Goal: Task Accomplishment & Management: Manage account settings

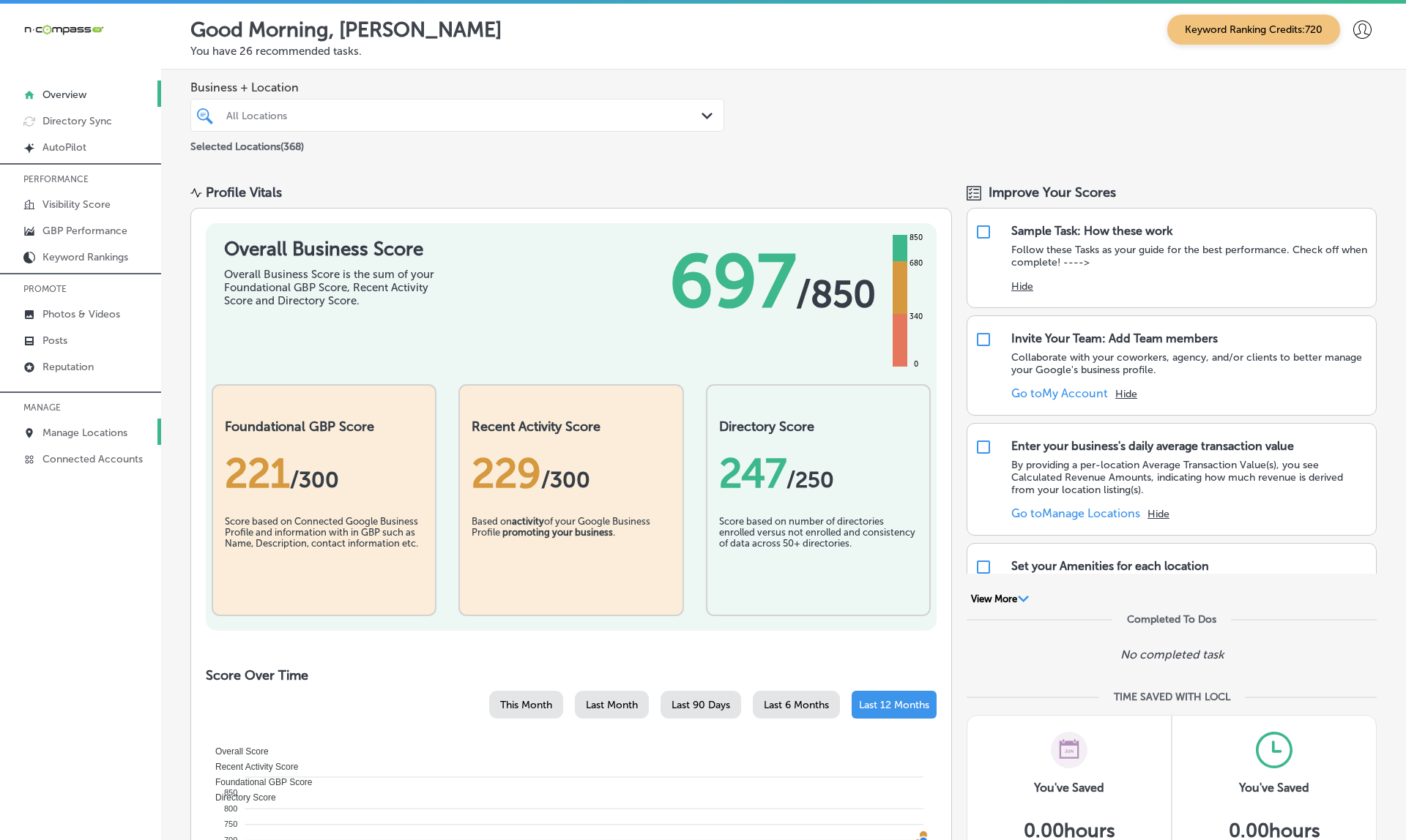
click at [97, 437] on p "Manage Locations" at bounding box center [85, 432] width 85 height 13
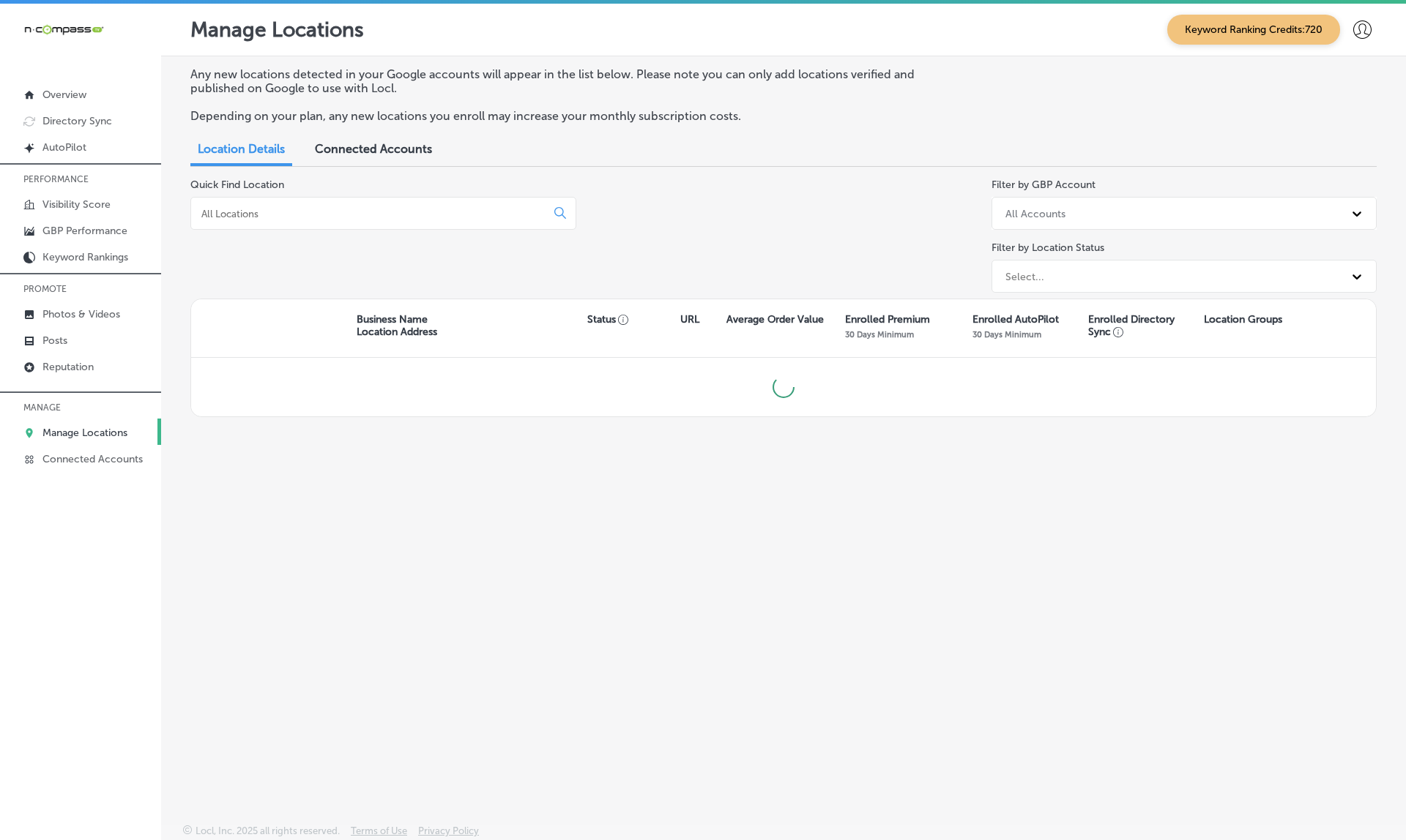
click at [303, 210] on input at bounding box center [371, 213] width 342 height 13
paste input "Thrifty Specialty Produce & Meats"
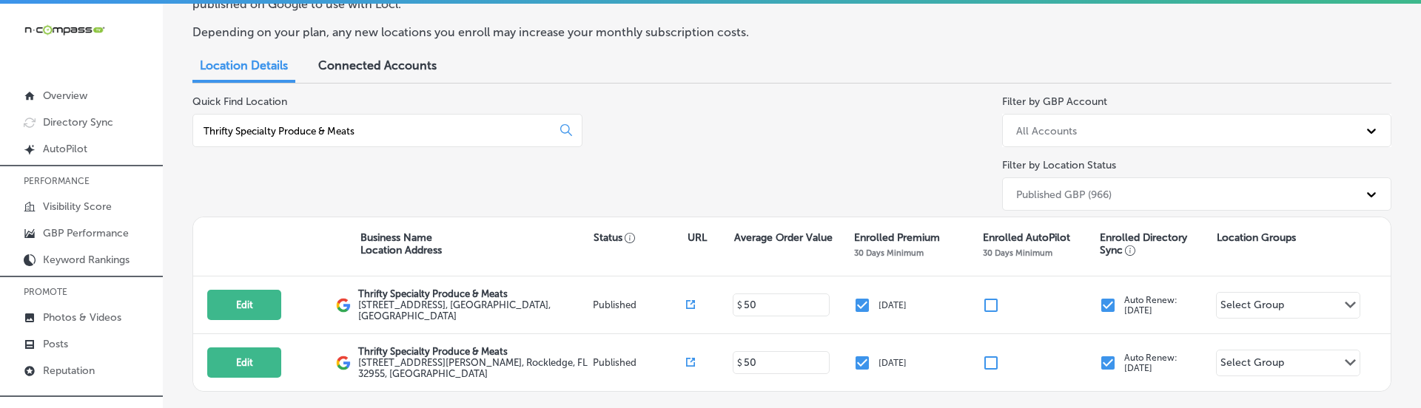
scroll to position [84, 0]
click at [402, 125] on input "Thrifty Specialty Produce & Meats" at bounding box center [375, 131] width 346 height 13
type input "x"
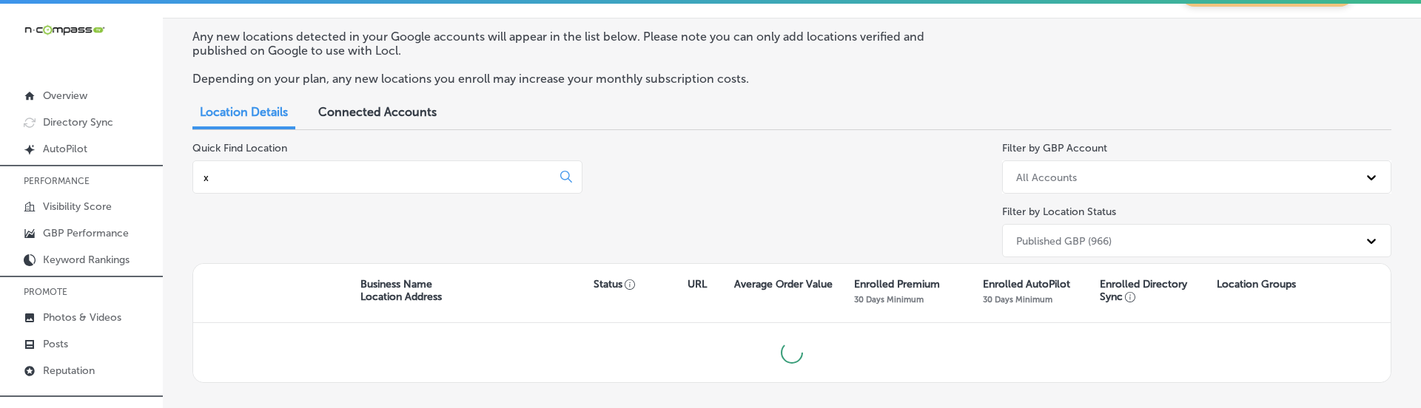
scroll to position [33, 0]
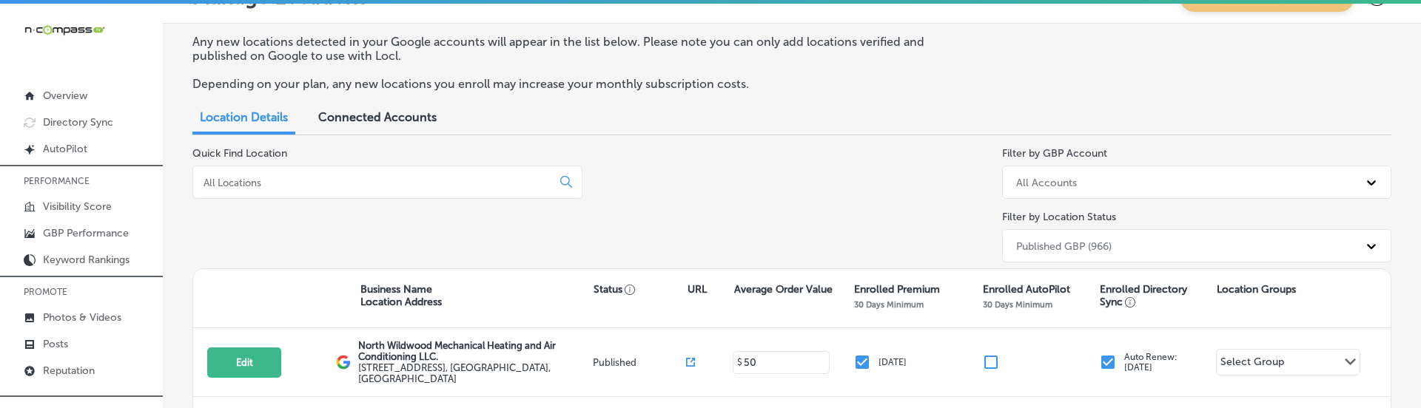
paste input "Thrifty Specialty Produce & Meats"
type input "Thrifty Specialty Produce & Meats"
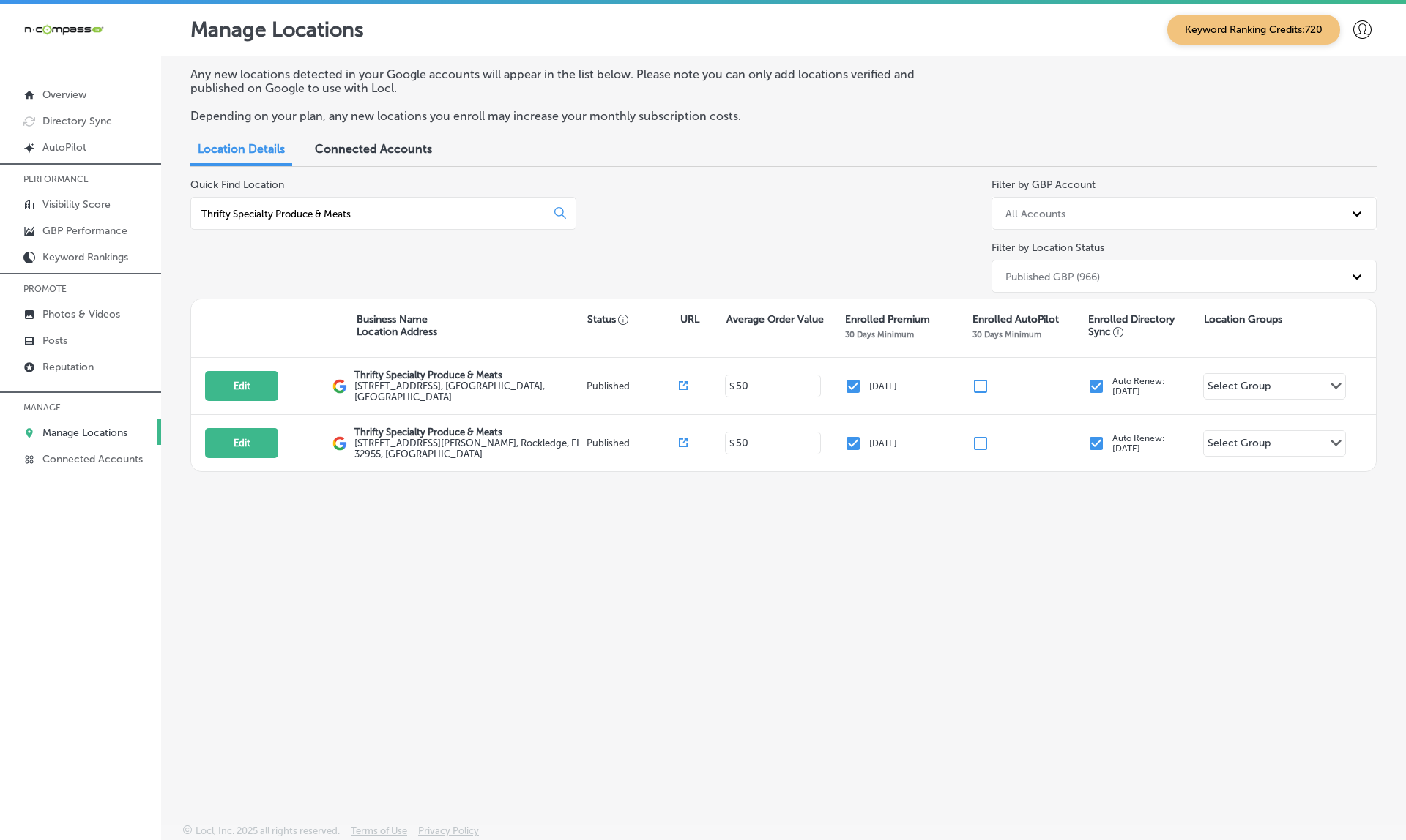
scroll to position [0, 0]
click at [686, 438] on icon at bounding box center [683, 442] width 9 height 9
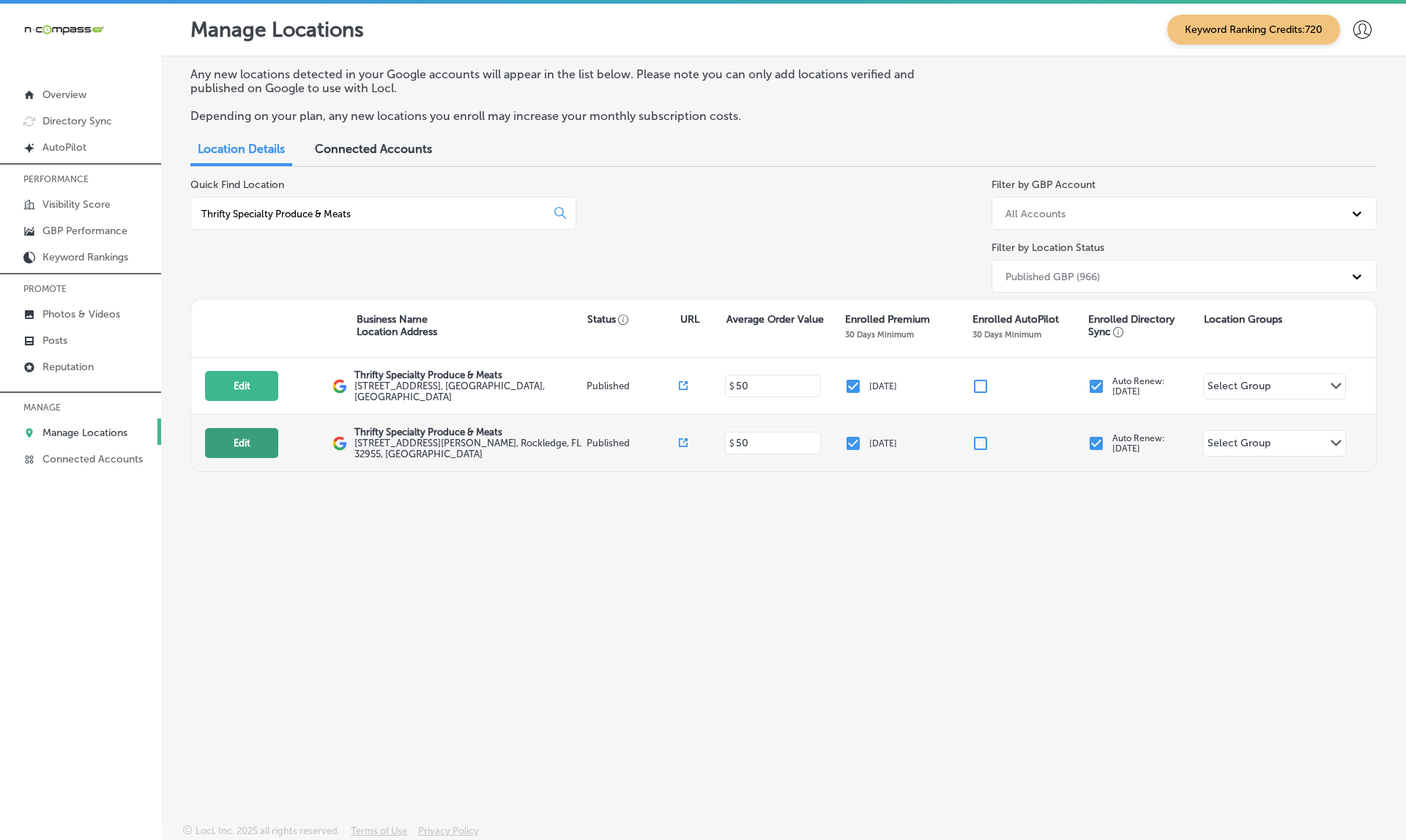
click at [254, 437] on button "Edit" at bounding box center [241, 443] width 73 height 30
select select "US"
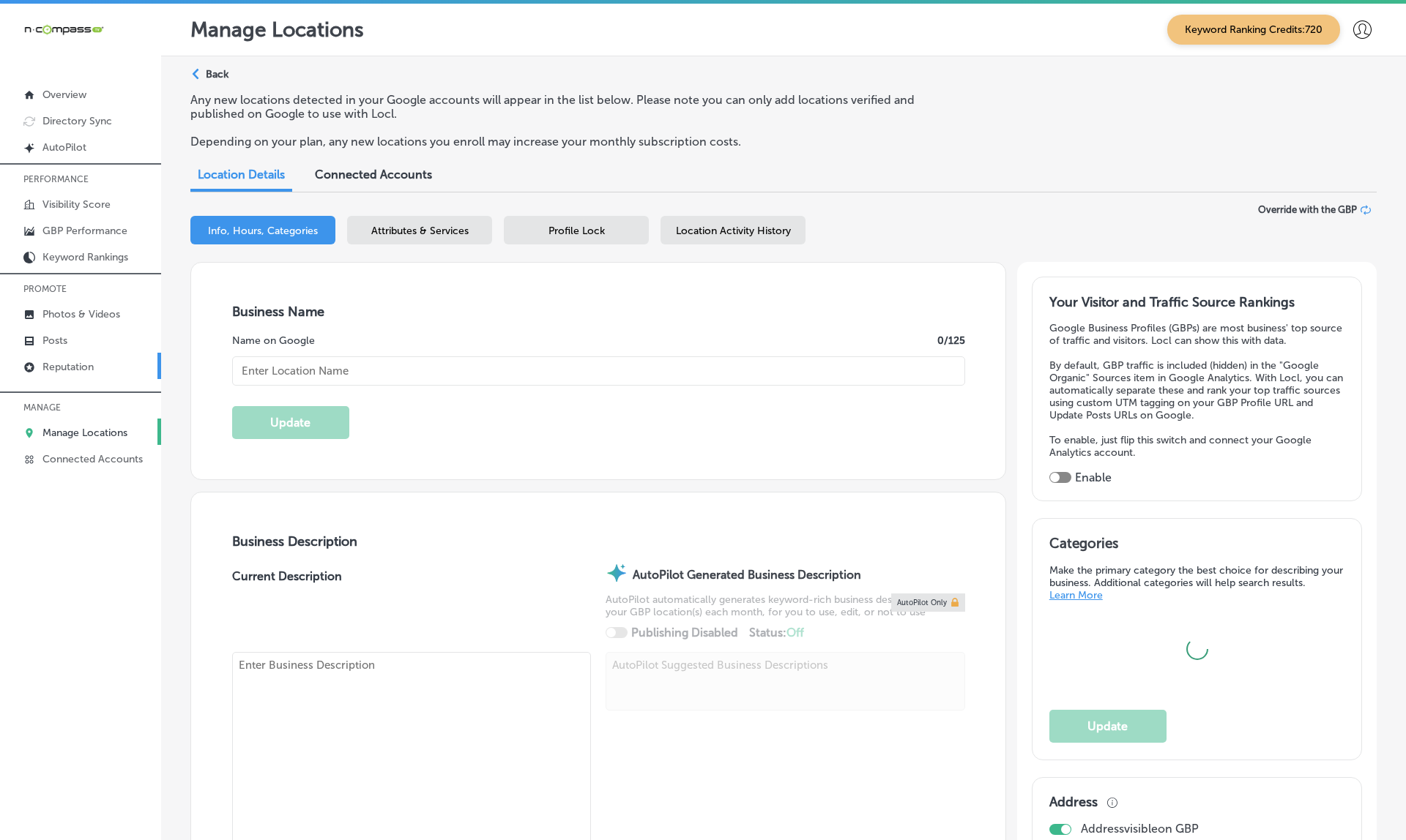
type input "Thrifty Specialty Produce & Meats"
type textarea "Thrifty Specialty Produce & Meats is a gourmet grocery store serving the Rockle…"
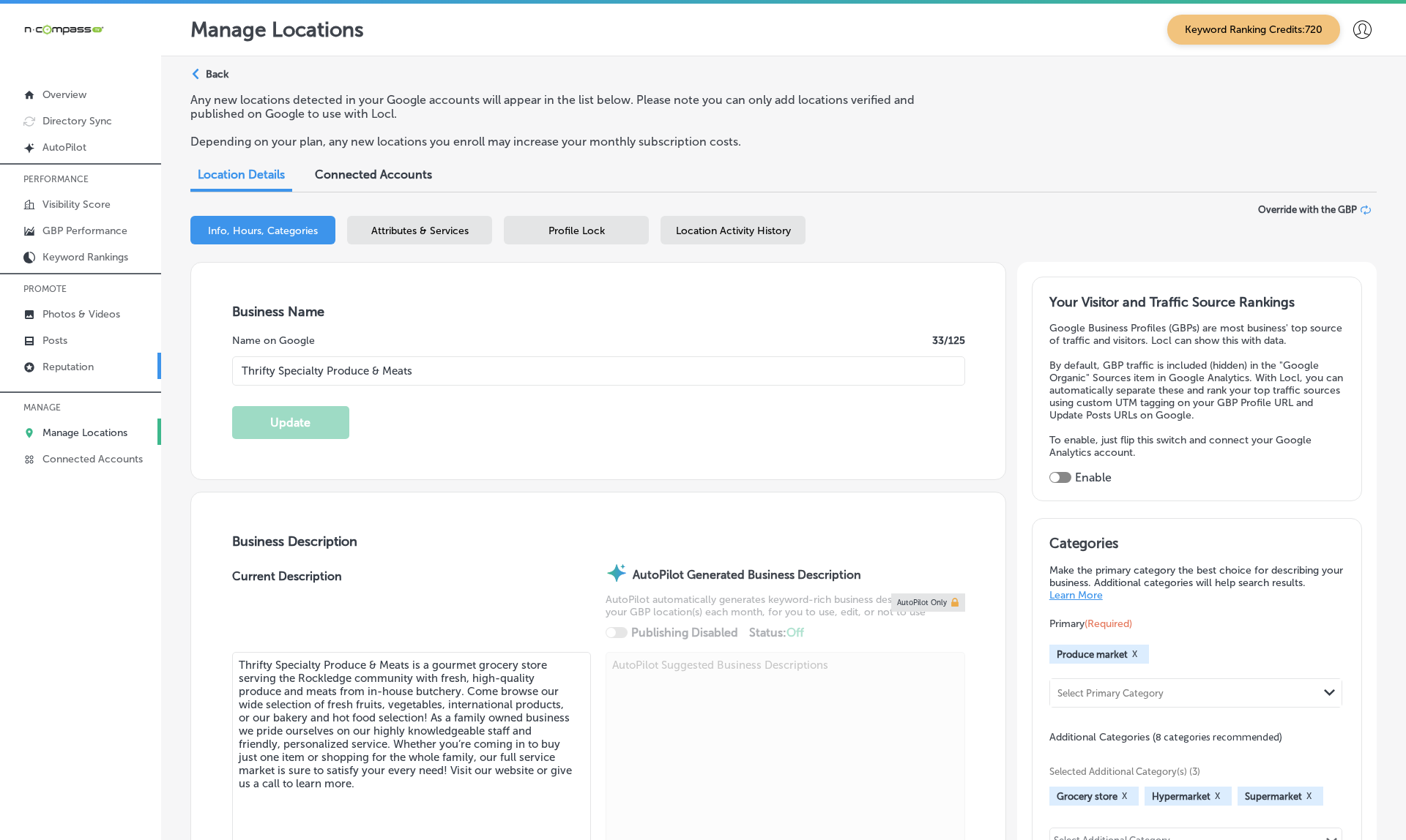
checkbox input "true"
type input "920 Barton Blvd"
type input "Rockledge"
type input "32955"
type input "US"
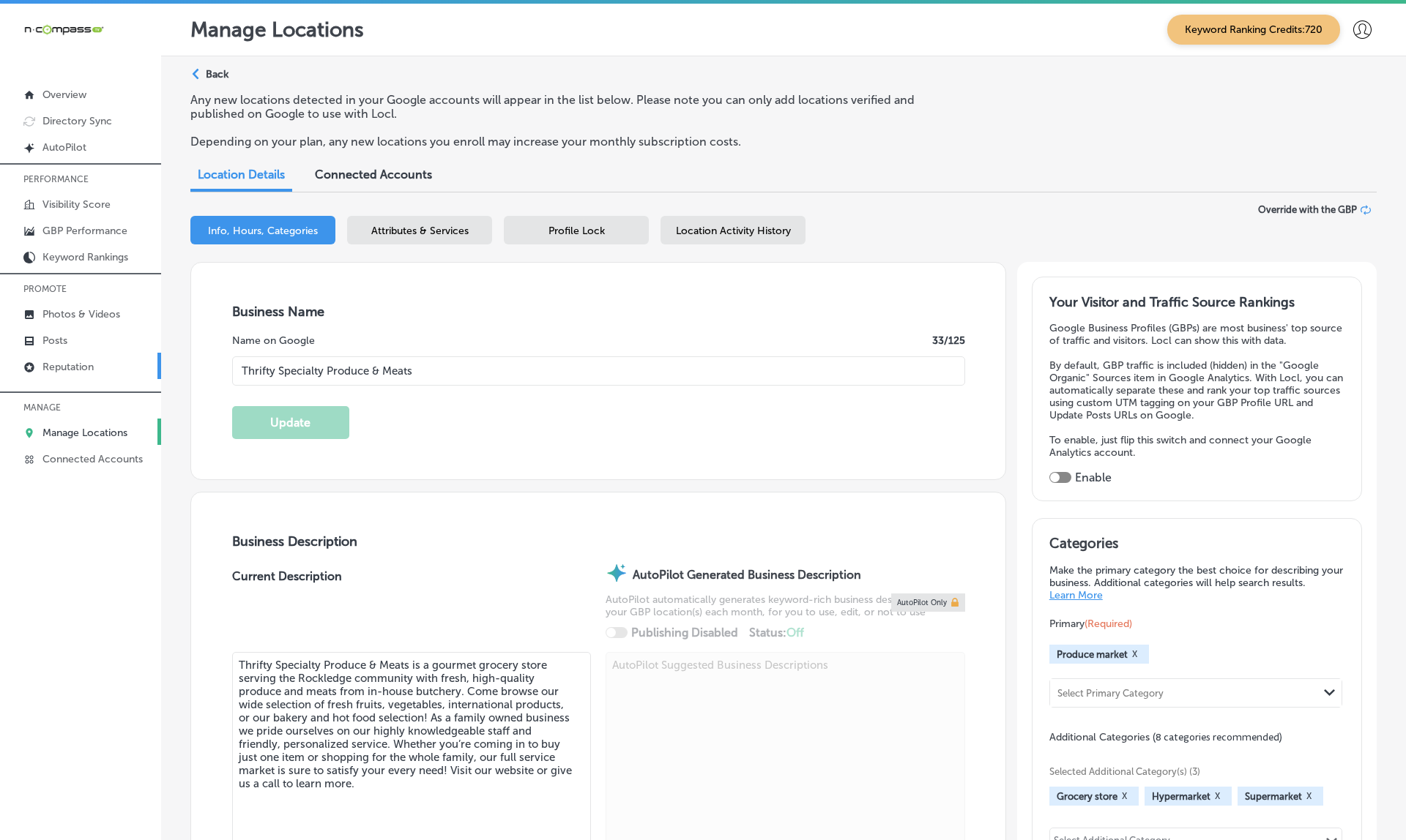
type input "https://www.thriftyspecialtyproduceandmeats.com/"
type input "+1 321 726 8007"
click at [91, 372] on p "Reputation" at bounding box center [68, 367] width 51 height 13
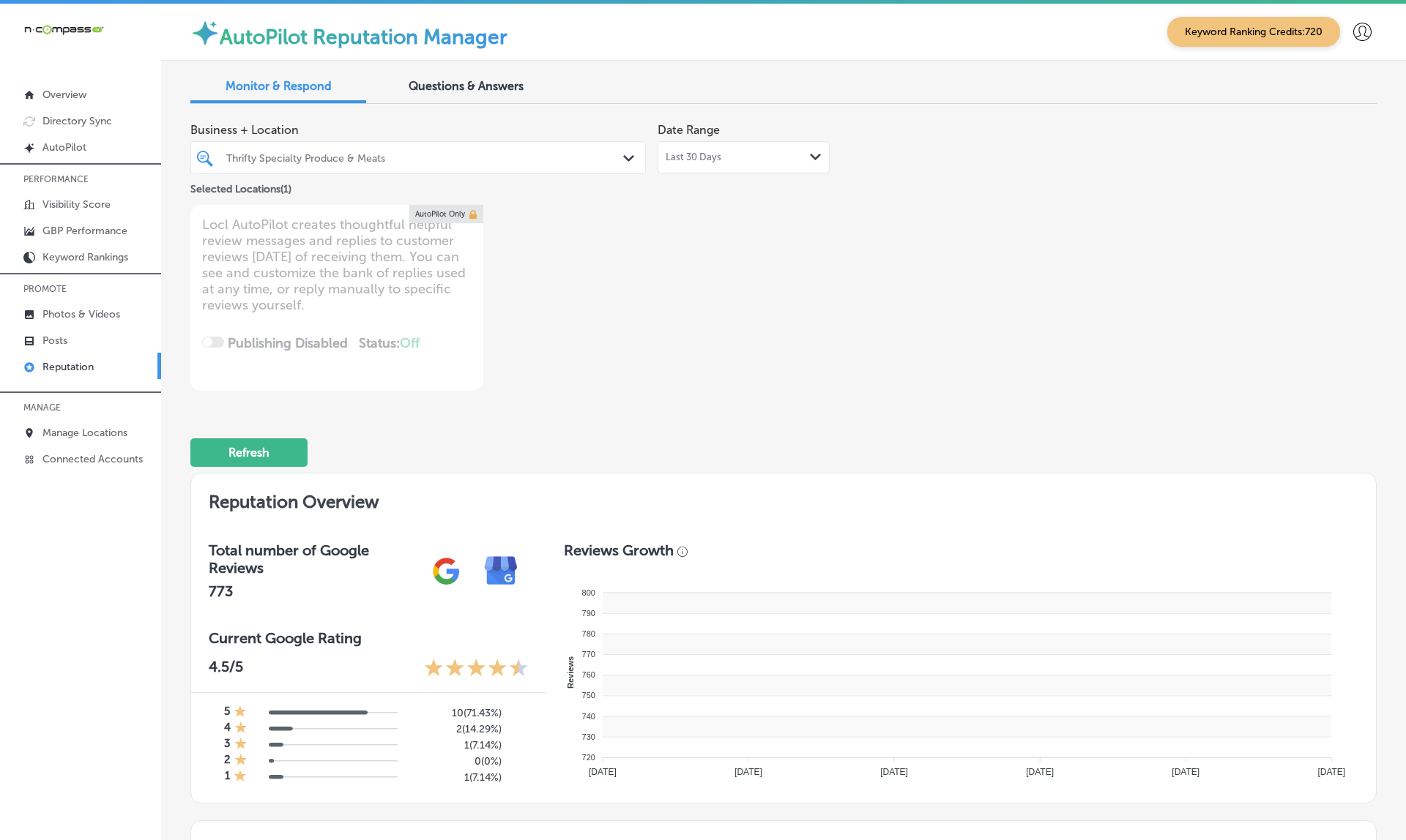
type textarea "x"
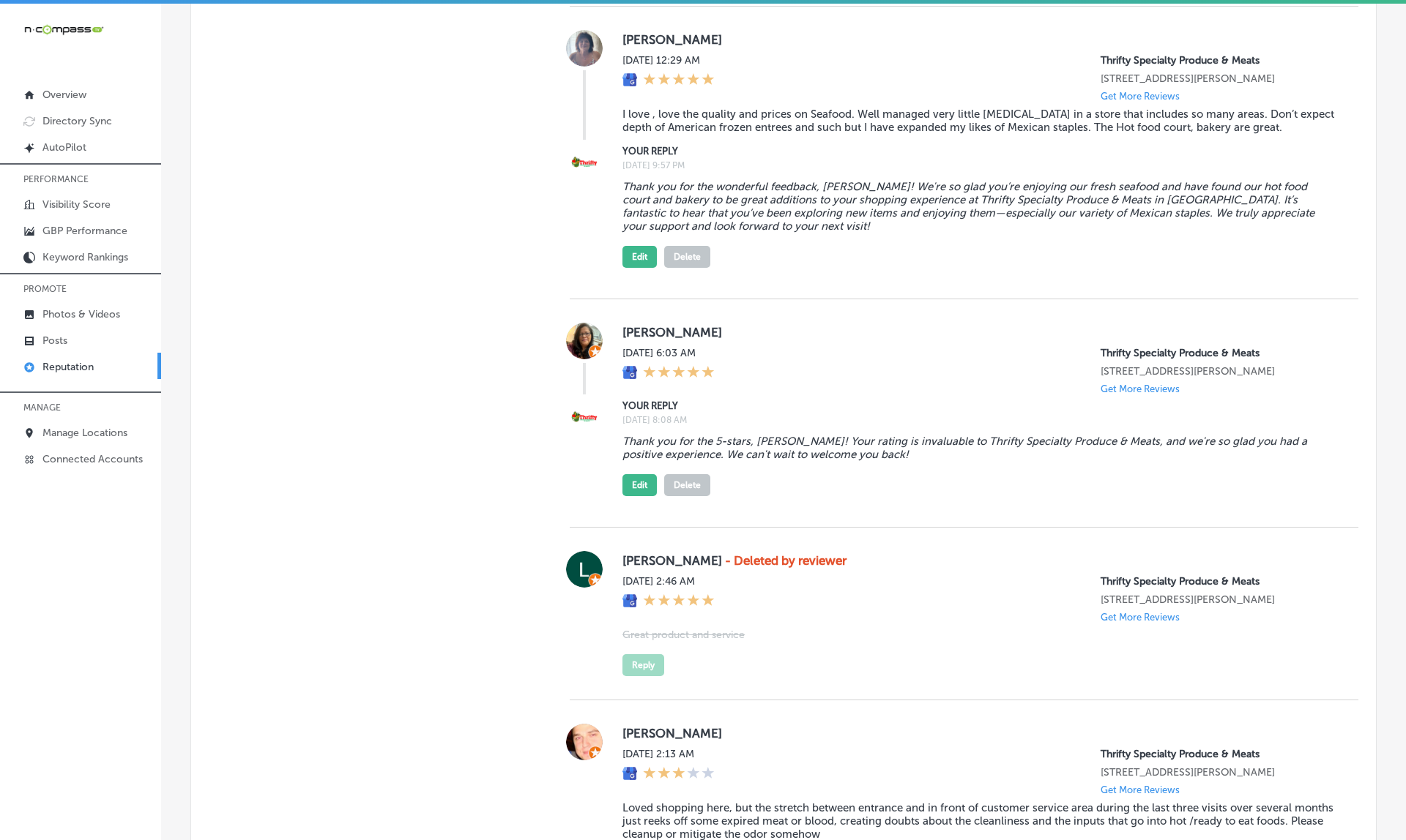
scroll to position [1886, 0]
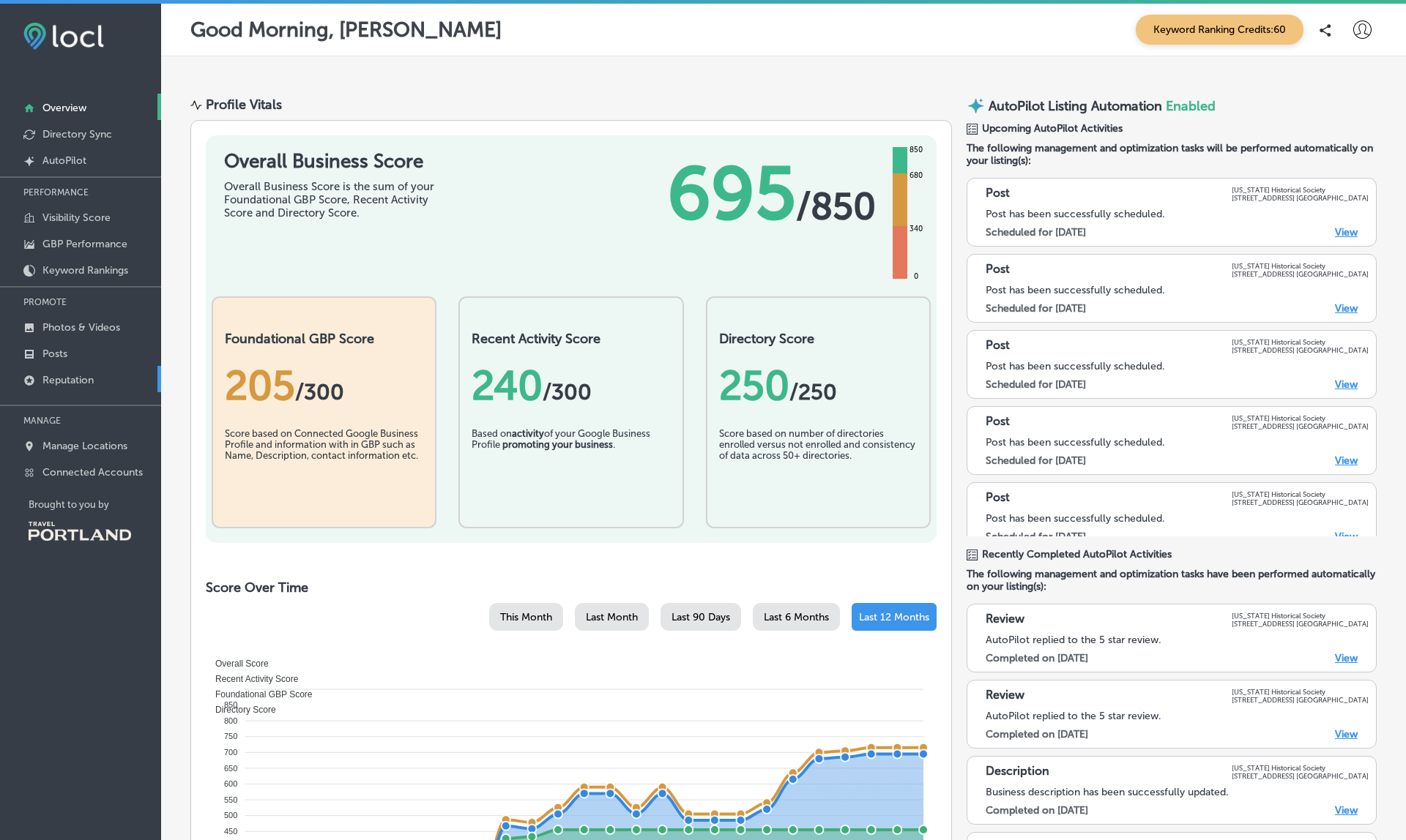
click at [75, 379] on p "Reputation" at bounding box center [68, 380] width 51 height 13
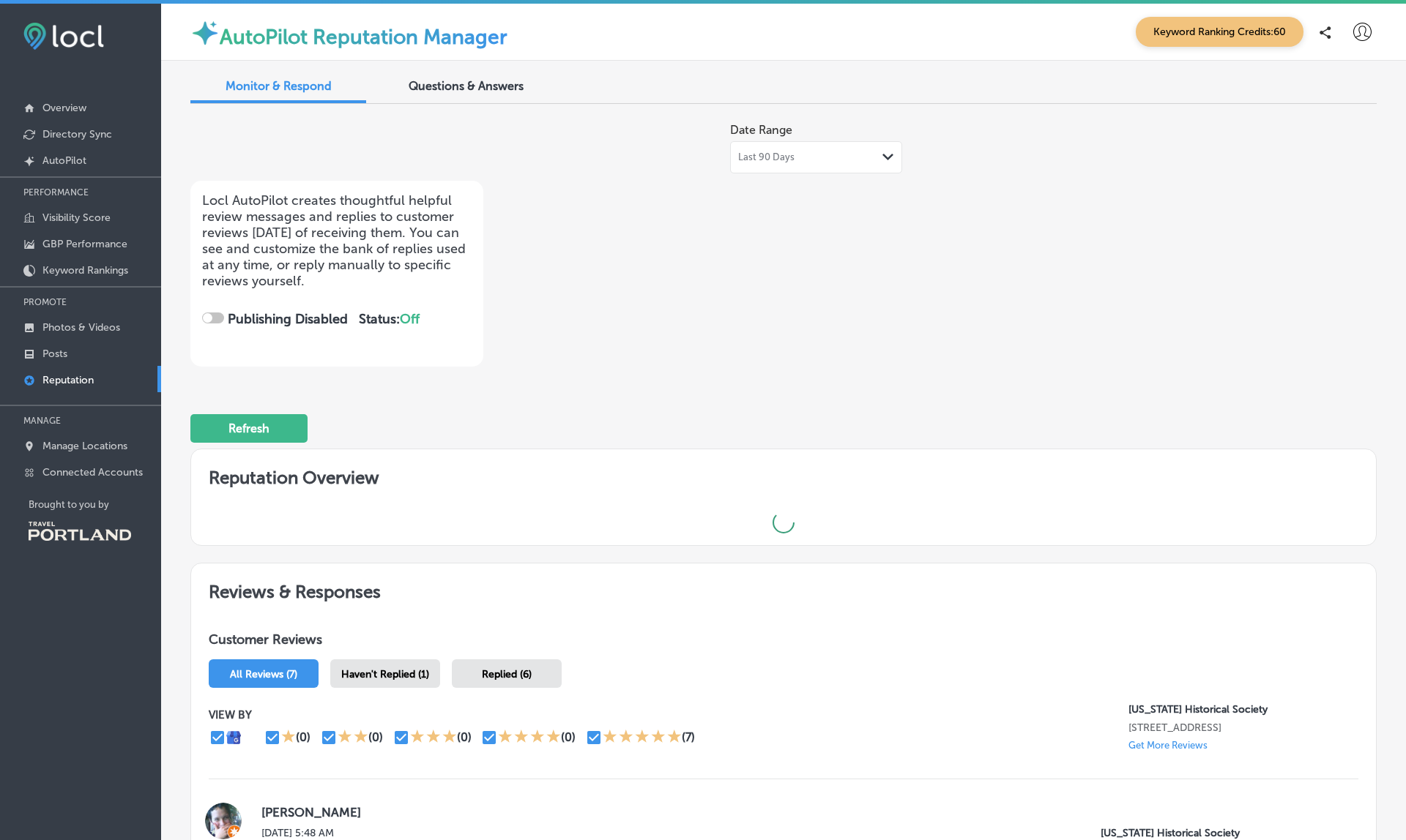
checkbox input "true"
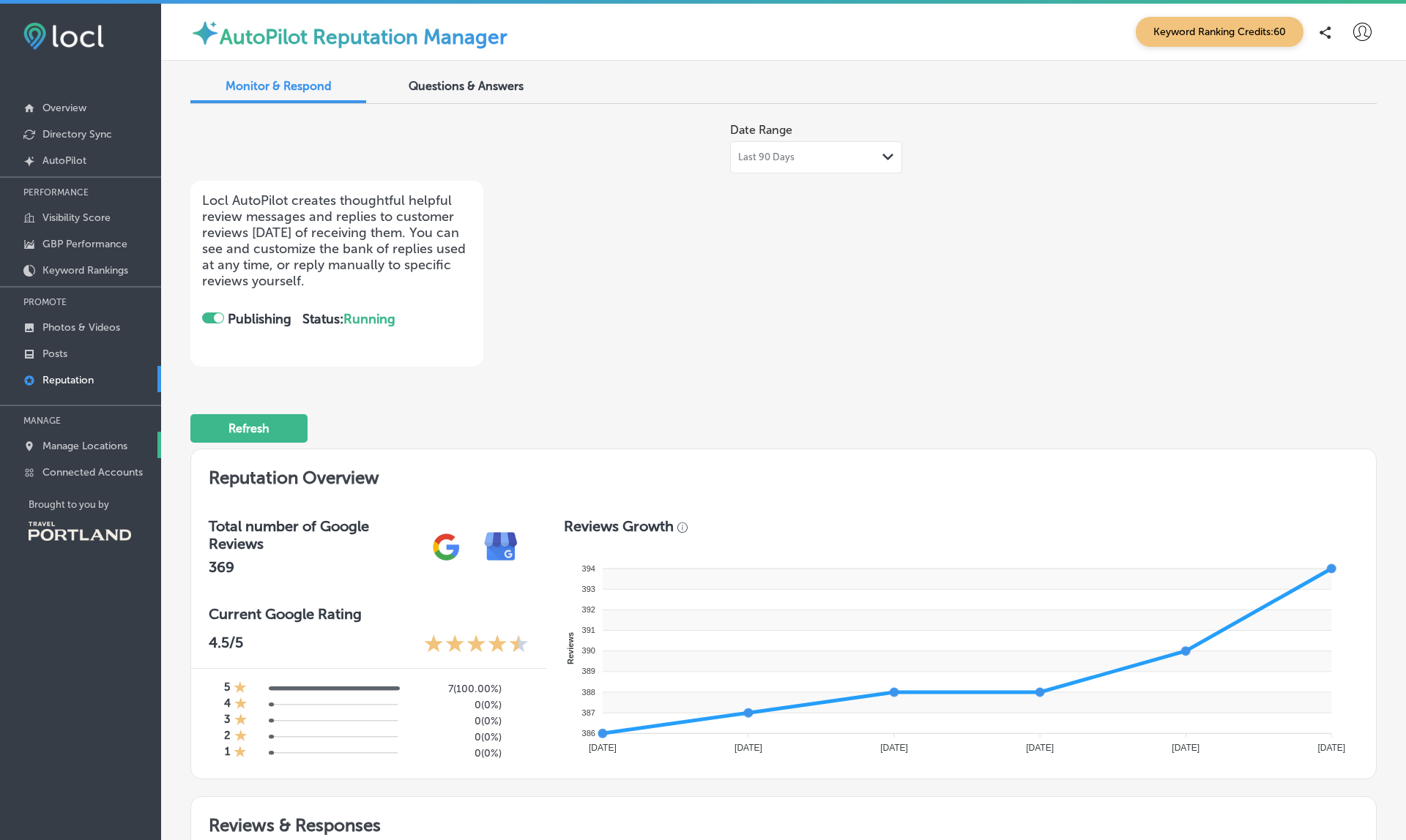
click at [54, 443] on p "Manage Locations" at bounding box center [85, 446] width 85 height 13
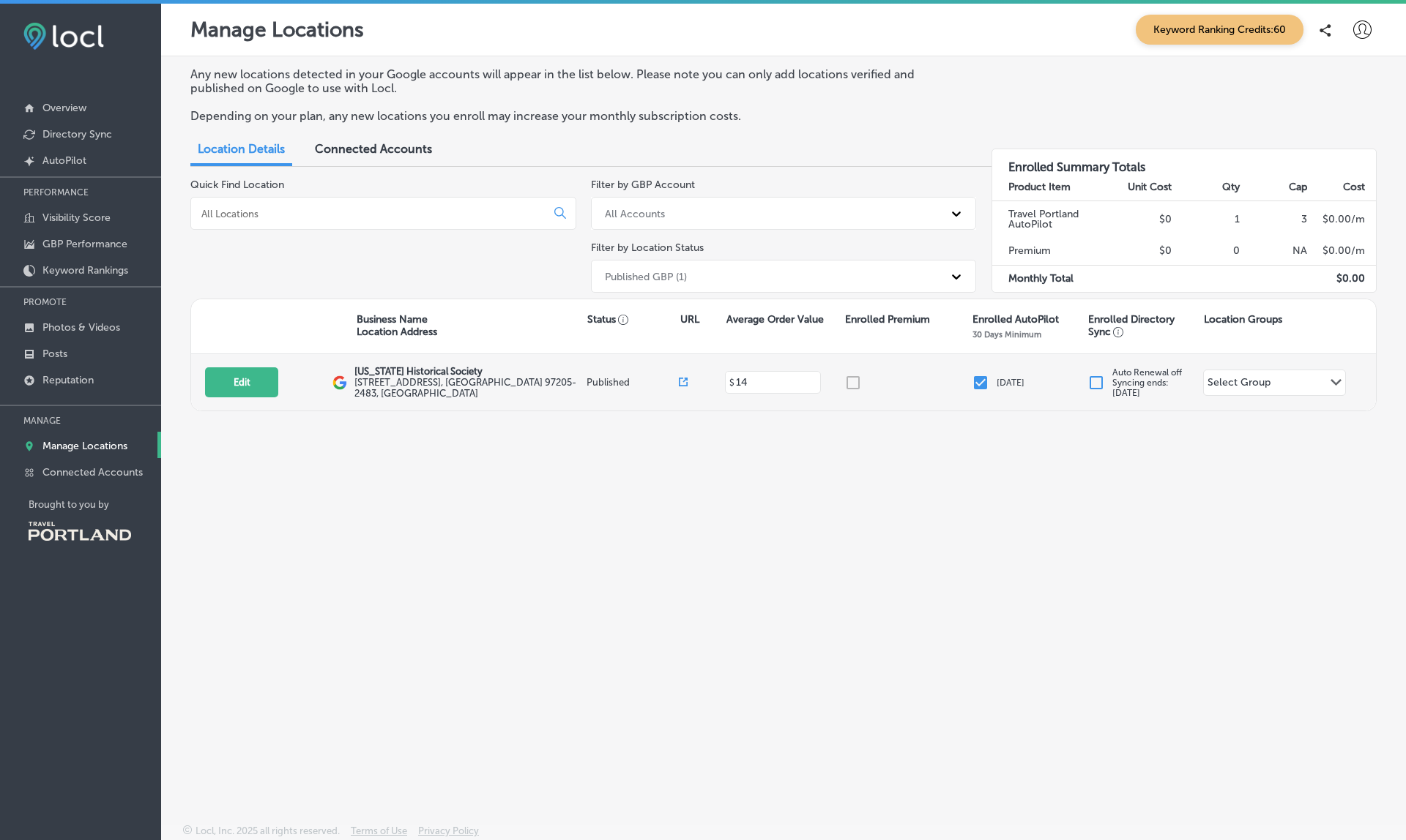
click at [684, 381] on icon at bounding box center [683, 382] width 9 height 9
click at [91, 379] on p "Reputation" at bounding box center [68, 380] width 51 height 13
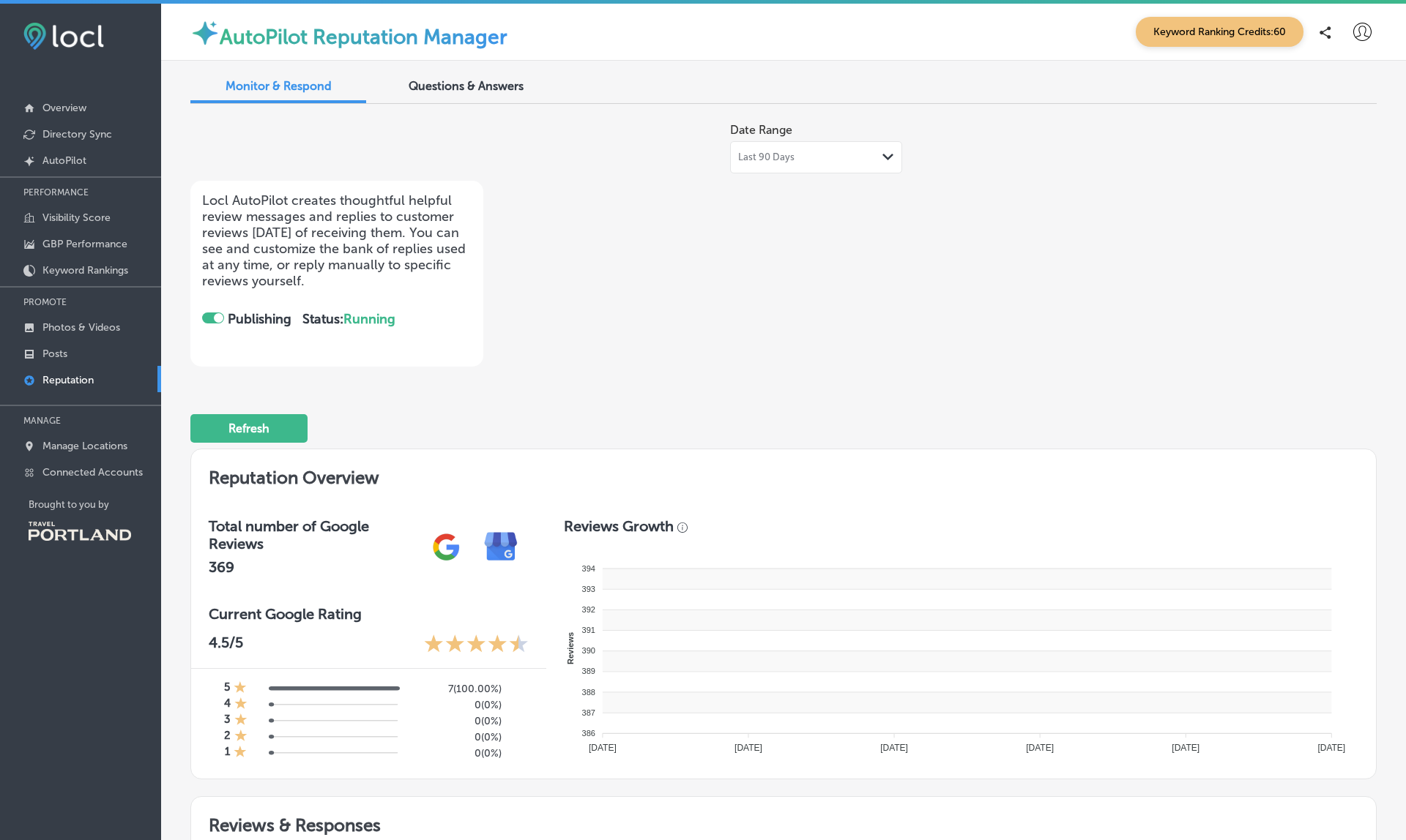
checkbox input "true"
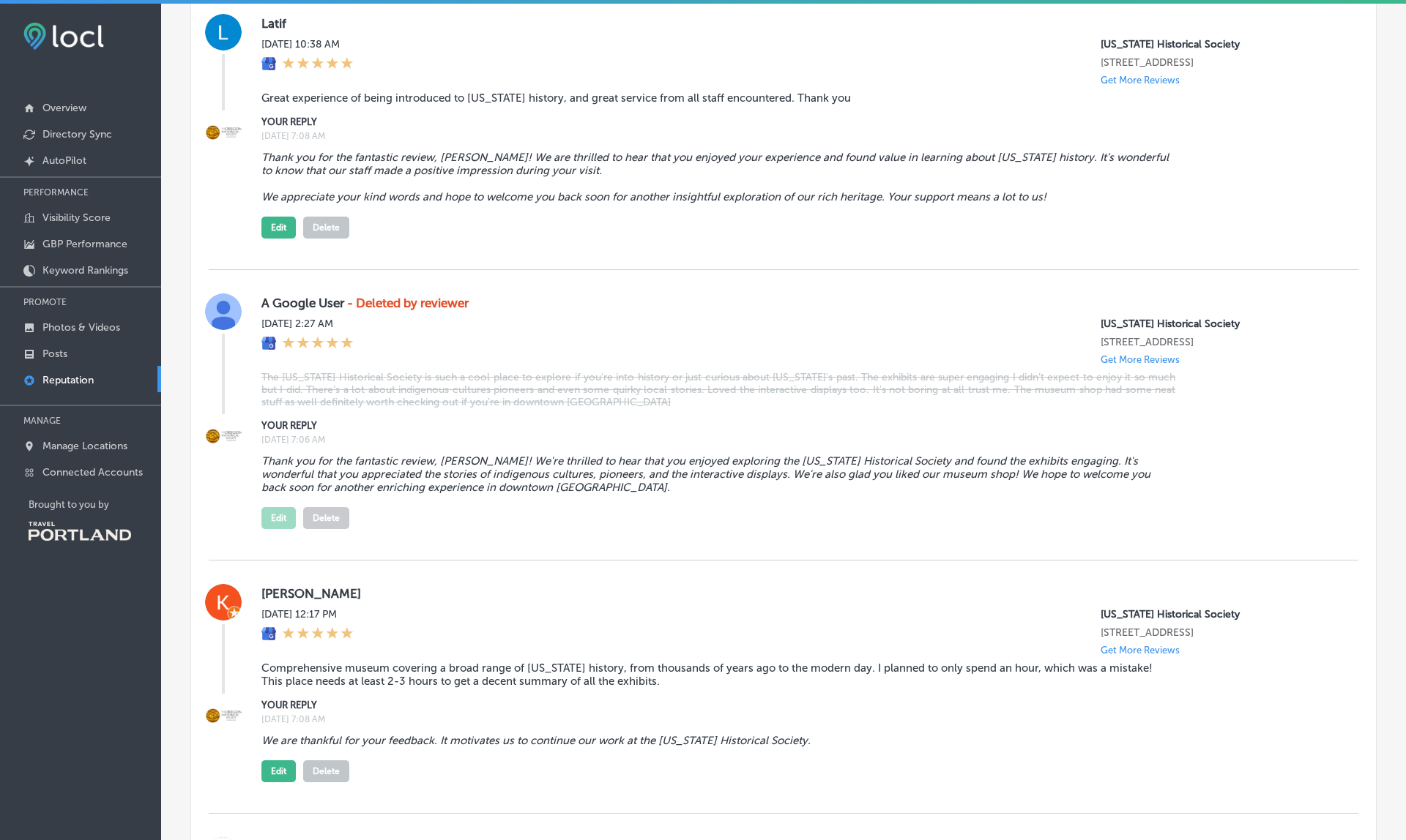
scroll to position [1534, 0]
